Goal: Use online tool/utility: Utilize a website feature to perform a specific function

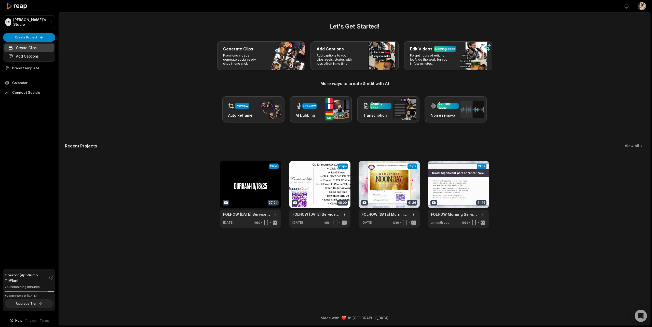
click at [30, 47] on link "Create Clips" at bounding box center [29, 48] width 50 height 8
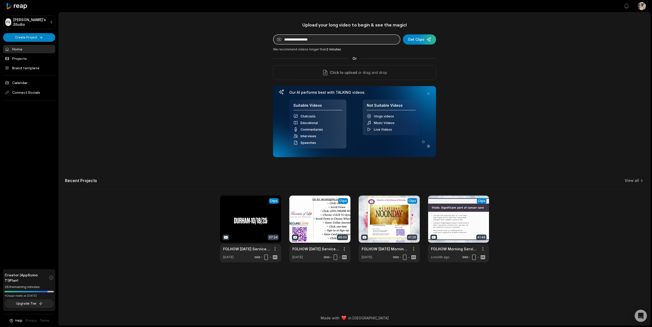
paste input "**********"
type input "**********"
click at [419, 41] on div "submit" at bounding box center [419, 39] width 33 height 10
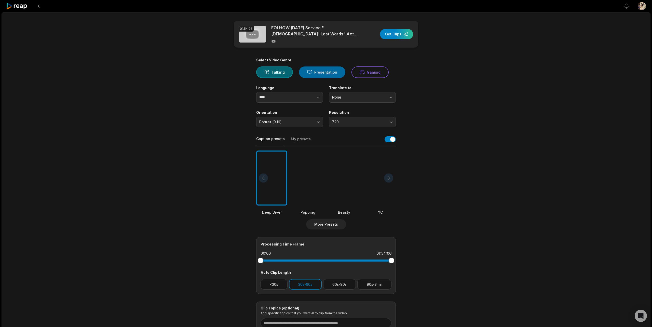
click at [321, 73] on button "Presentation" at bounding box center [322, 71] width 46 height 11
click at [344, 124] on button "720" at bounding box center [362, 122] width 67 height 11
click at [346, 143] on p "1080" at bounding box center [362, 143] width 60 height 5
click at [347, 177] on div at bounding box center [343, 177] width 31 height 55
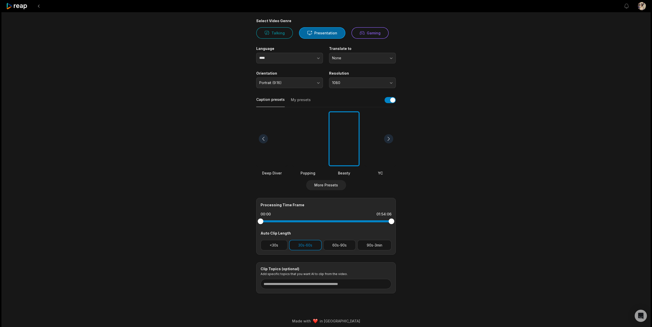
scroll to position [42, 0]
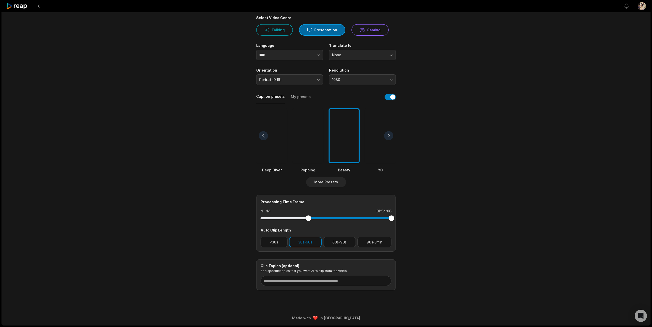
drag, startPoint x: 260, startPoint y: 220, endPoint x: 308, endPoint y: 220, distance: 48.6
click at [308, 220] on div at bounding box center [309, 218] width 6 height 6
drag, startPoint x: 390, startPoint y: 219, endPoint x: 375, endPoint y: 219, distance: 15.3
click at [375, 219] on div at bounding box center [375, 218] width 6 height 6
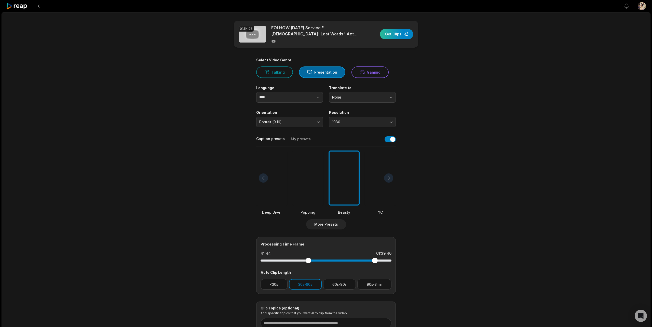
click at [395, 32] on div "button" at bounding box center [396, 34] width 33 height 10
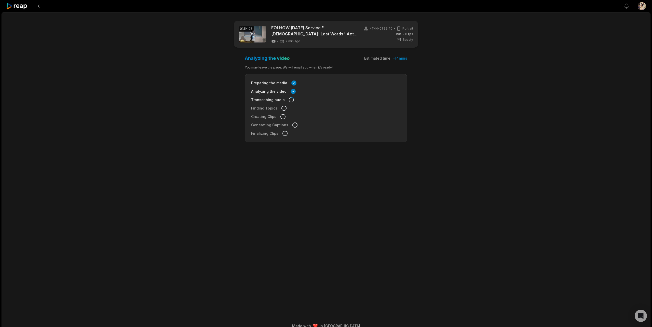
click at [136, 39] on div "01:54:06 FOLHOW [DATE] Service "[DEMOGRAPHIC_DATA]' Last Words" Acts 1:4-8 | Pa…" at bounding box center [326, 172] width 649 height 321
